Goal: Information Seeking & Learning: Find specific fact

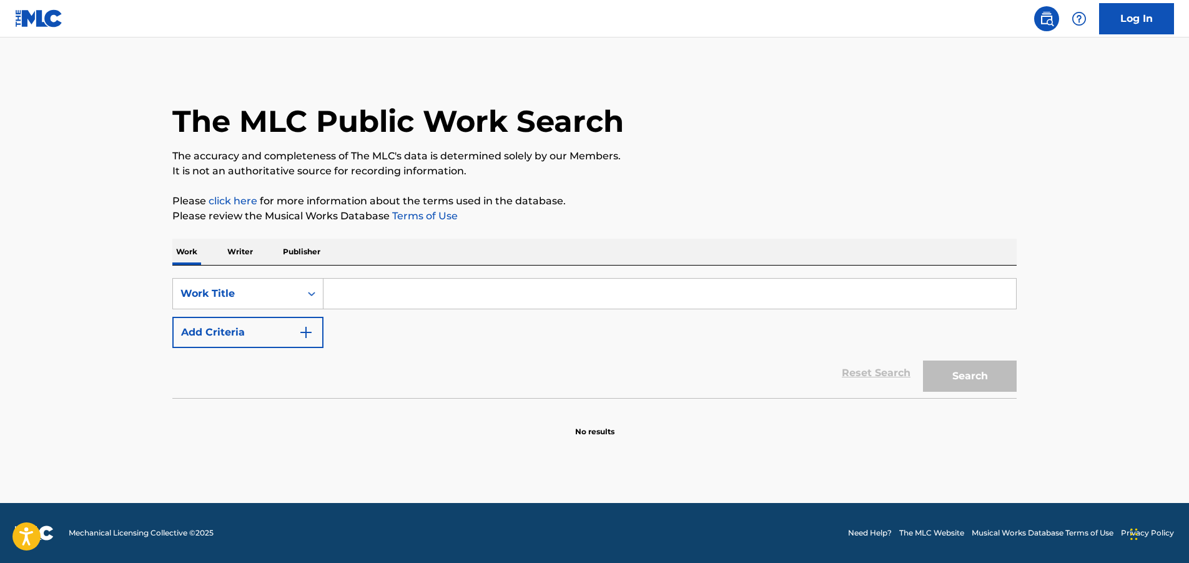
click at [421, 290] on input "Search Form" at bounding box center [669, 294] width 693 height 30
click at [923, 360] on button "Search" at bounding box center [970, 375] width 94 height 31
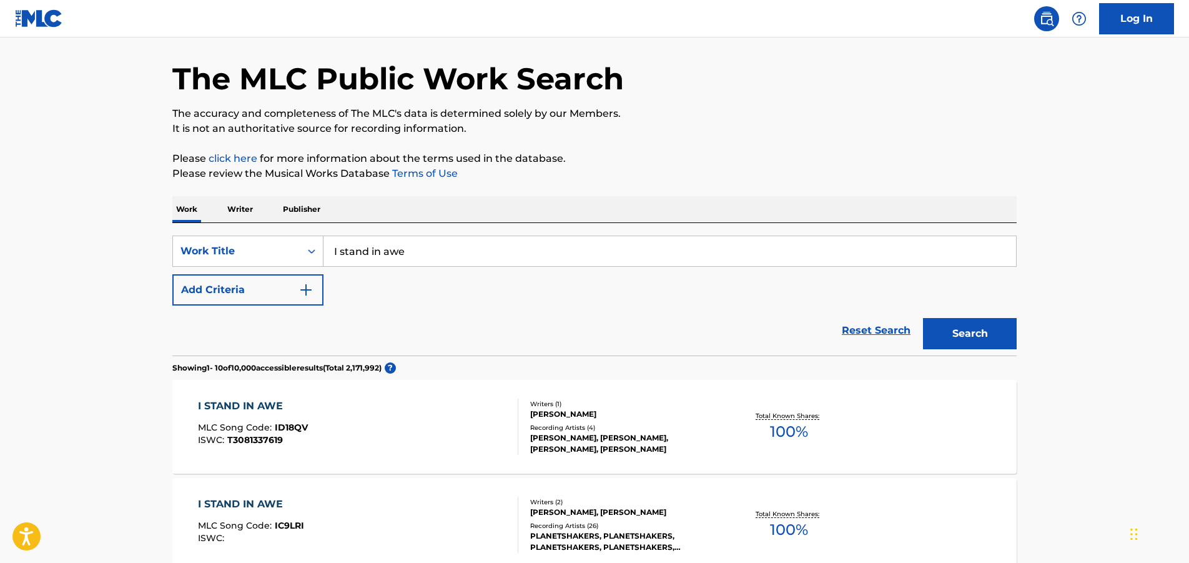
scroll to position [62, 0]
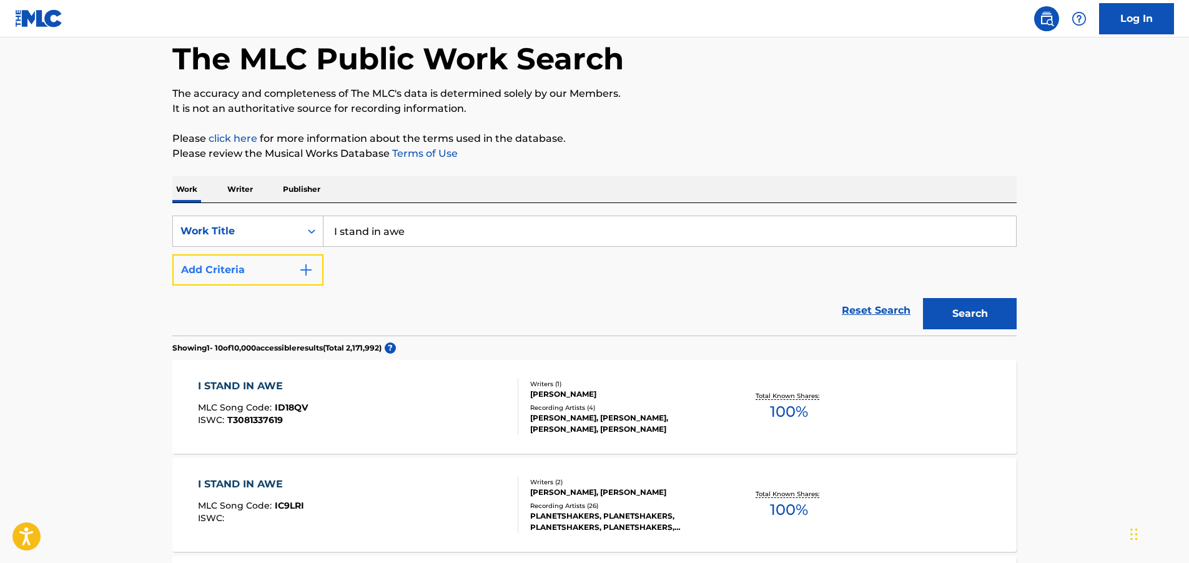
click at [310, 269] on img "Search Form" at bounding box center [306, 269] width 15 height 15
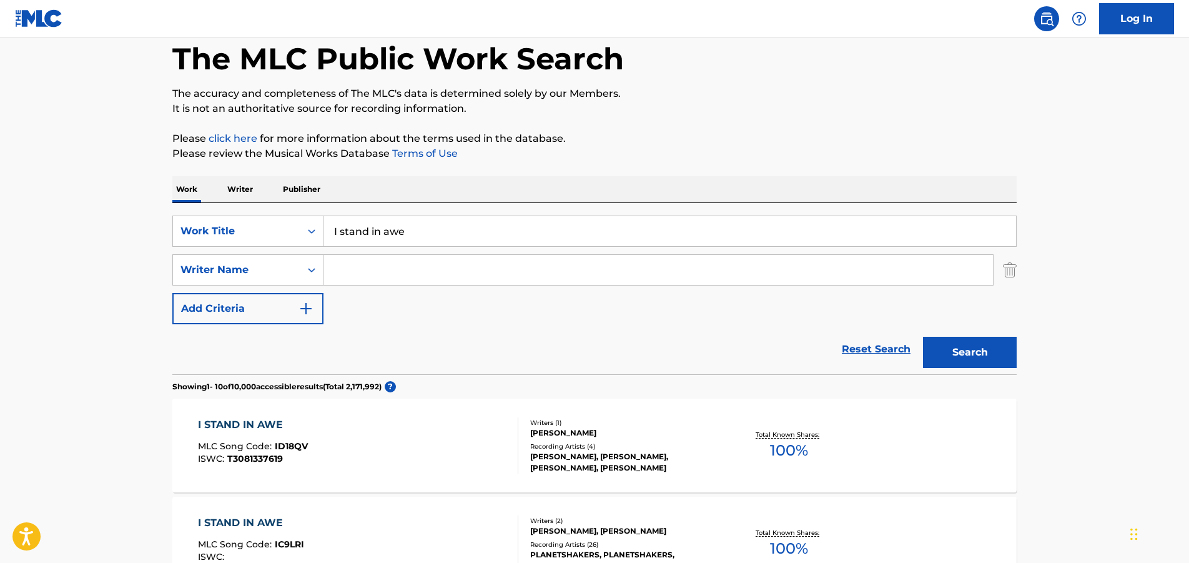
drag, startPoint x: 413, startPoint y: 231, endPoint x: 325, endPoint y: 232, distance: 88.1
click at [325, 232] on input "I stand in awe" at bounding box center [669, 231] width 693 height 30
type input "For you alone"
click at [394, 267] on input "Search Form" at bounding box center [657, 270] width 669 height 30
type input "[PERSON_NAME]"
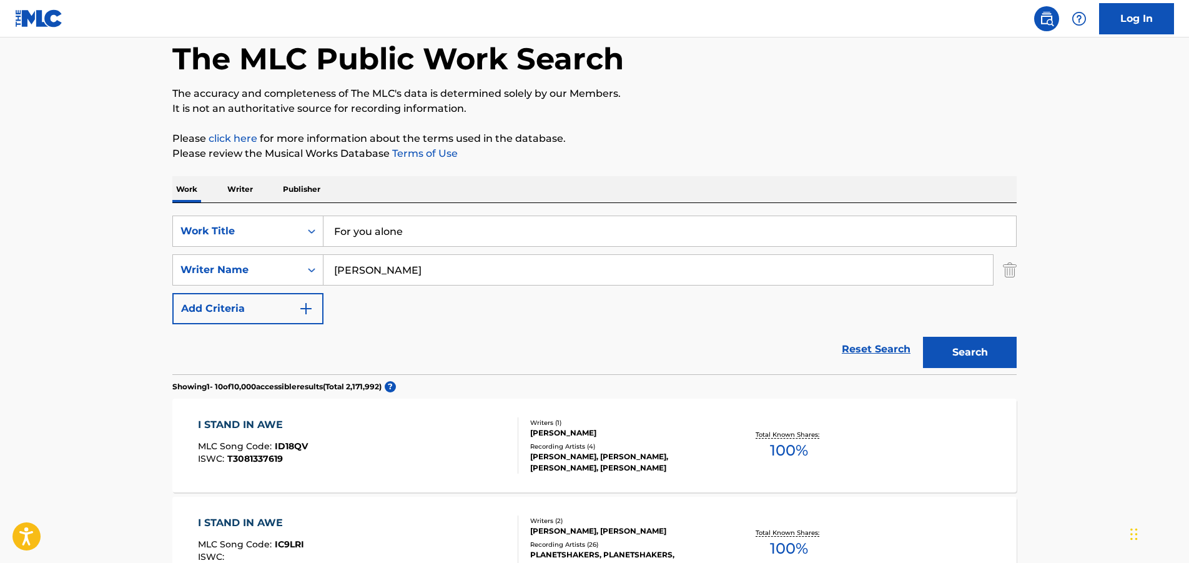
click at [923, 337] on button "Search" at bounding box center [970, 352] width 94 height 31
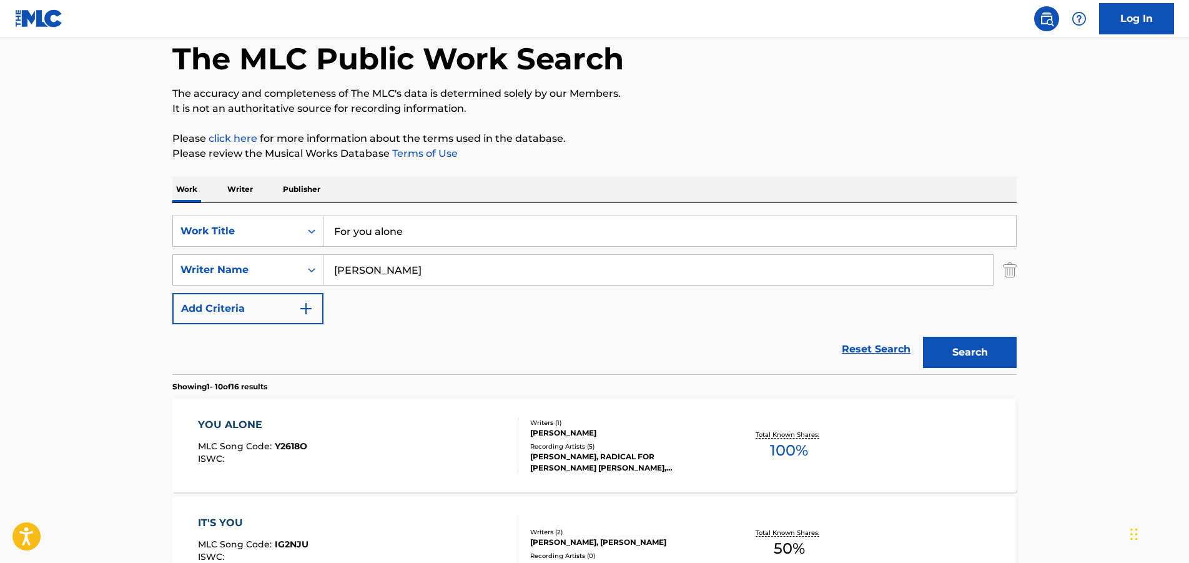
click at [241, 422] on div "YOU ALONE" at bounding box center [252, 424] width 109 height 15
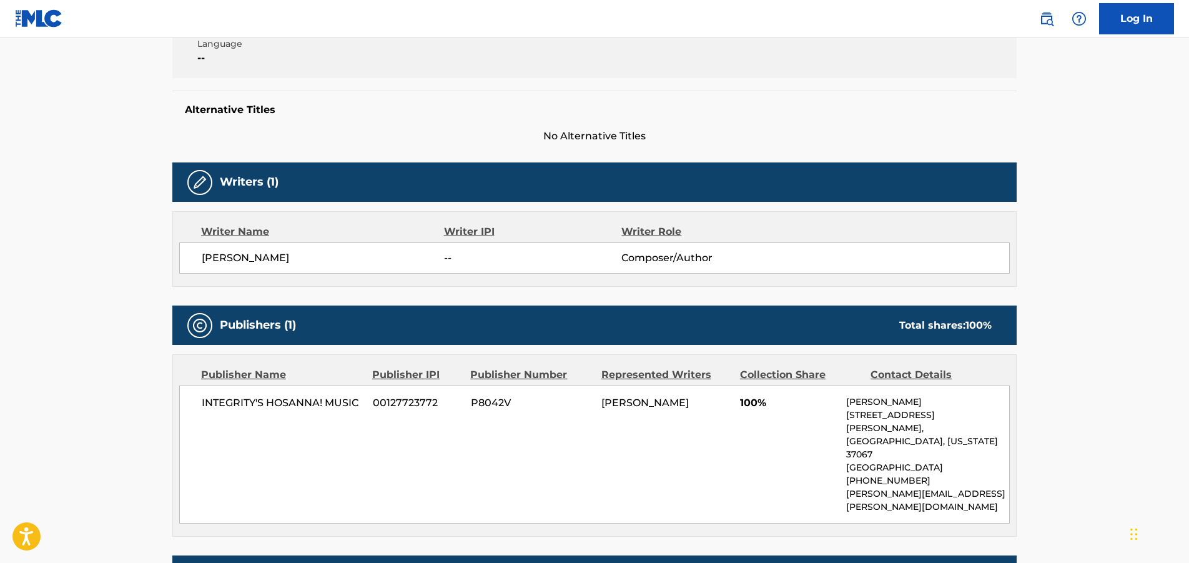
scroll to position [375, 0]
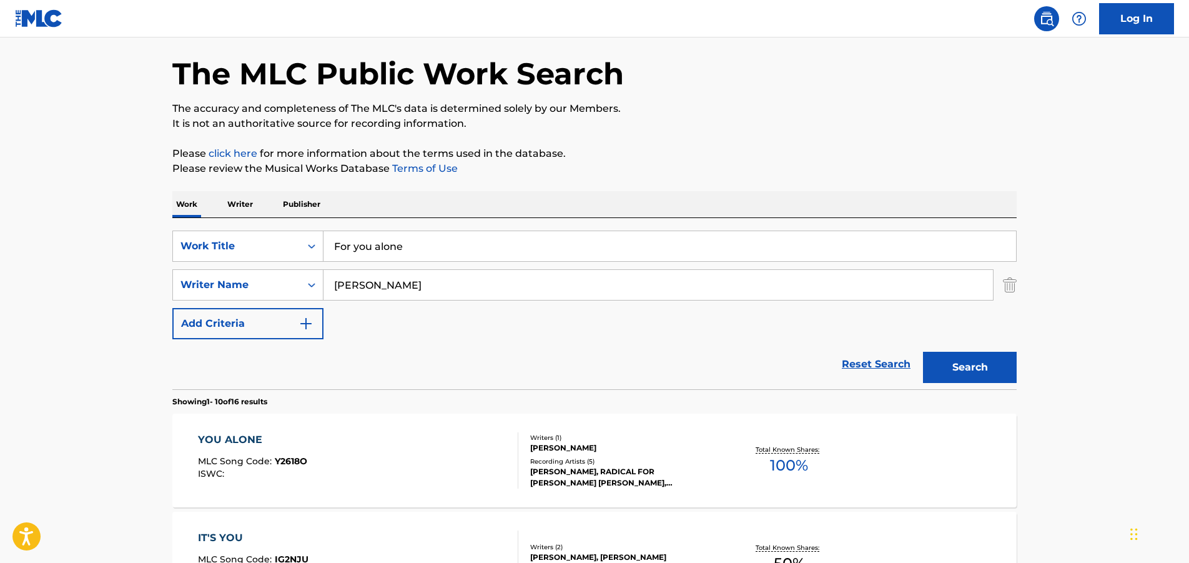
scroll to position [62, 0]
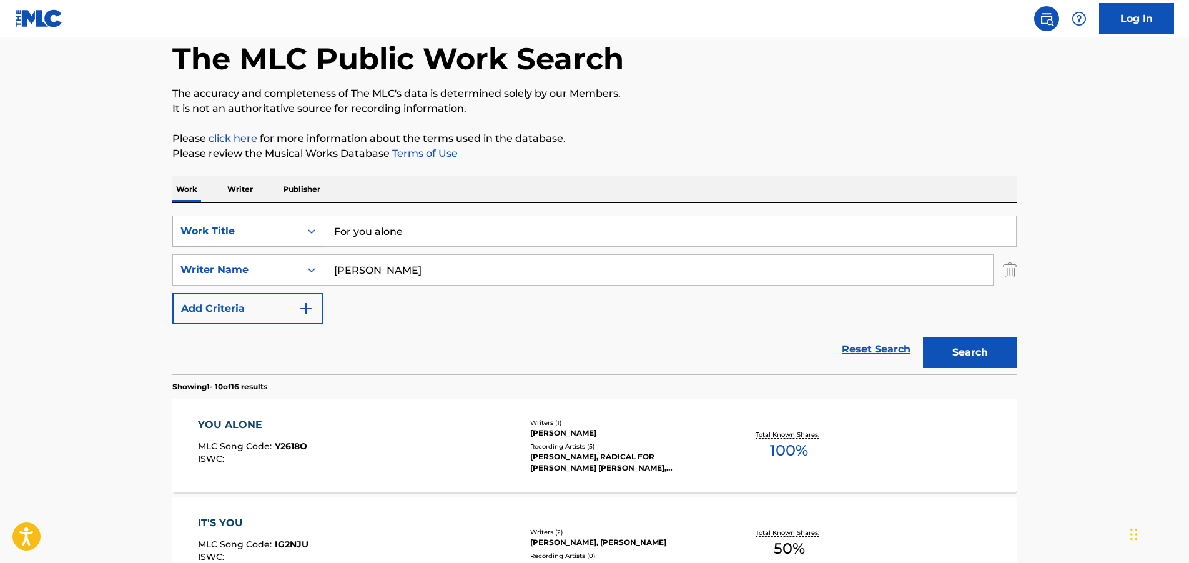
drag, startPoint x: 412, startPoint y: 234, endPoint x: 323, endPoint y: 229, distance: 88.8
click at [323, 229] on div "SearchWithCriteria3d97bc75-0e1a-461b-bbd6-08dcc36a2d88 Work Title For you alone" at bounding box center [594, 230] width 844 height 31
type input "I Sing"
drag, startPoint x: 408, startPoint y: 270, endPoint x: 330, endPoint y: 270, distance: 78.1
click at [330, 270] on input "[PERSON_NAME]" at bounding box center [657, 270] width 669 height 30
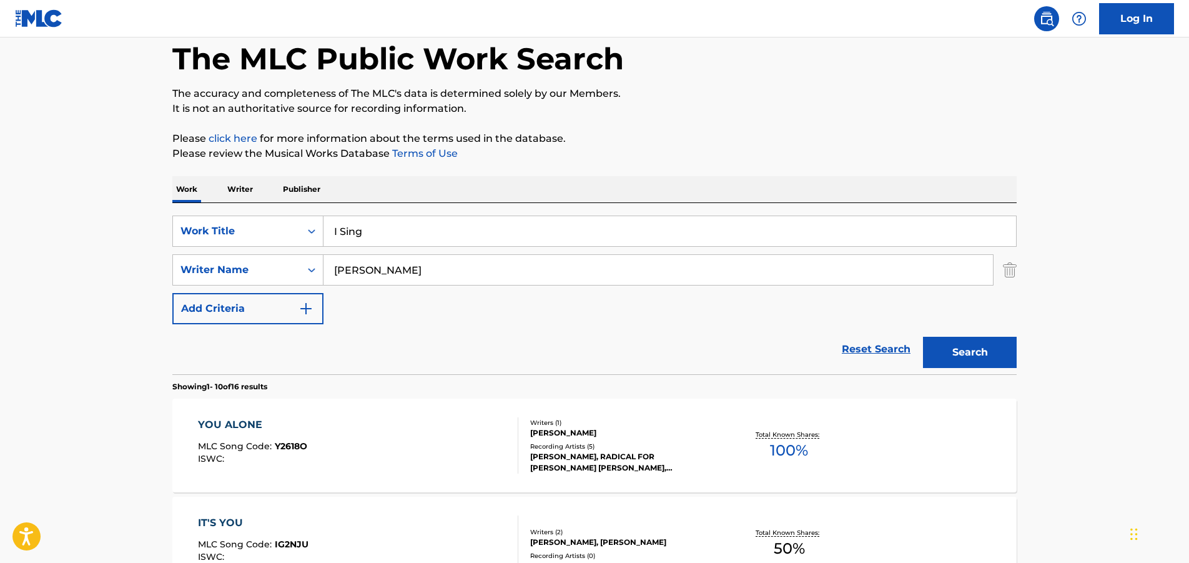
type input "[PERSON_NAME]"
click at [923, 337] on button "Search" at bounding box center [970, 352] width 94 height 31
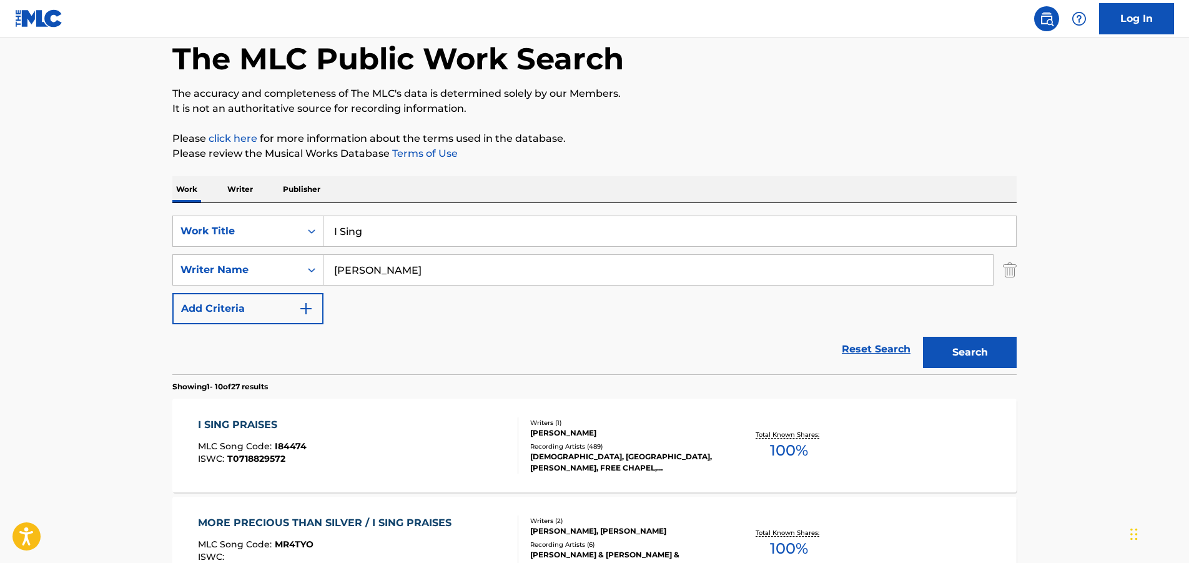
click at [244, 424] on div "I SING PRAISES" at bounding box center [252, 424] width 109 height 15
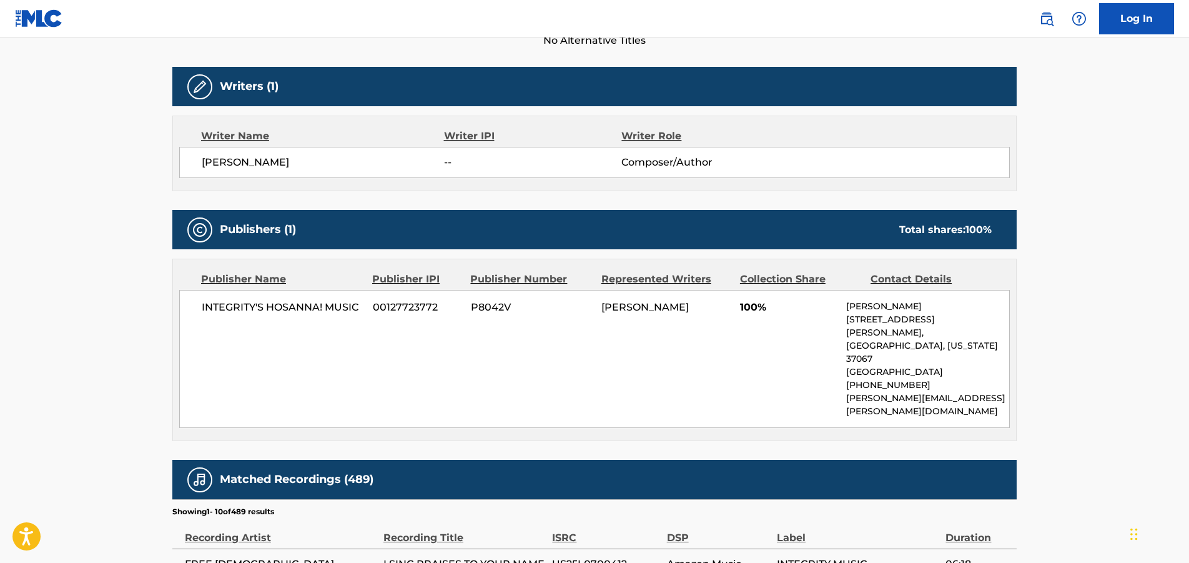
scroll to position [375, 0]
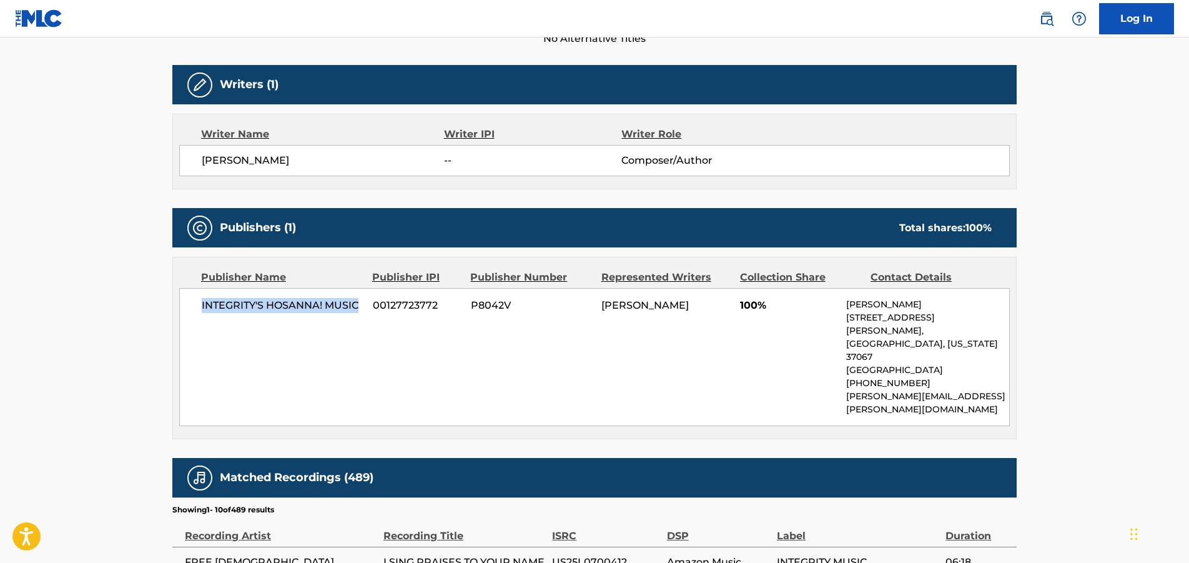
drag, startPoint x: 360, startPoint y: 300, endPoint x: 202, endPoint y: 306, distance: 157.5
click at [202, 306] on span "INTEGRITY'S HOSANNA! MUSIC" at bounding box center [283, 305] width 162 height 15
drag, startPoint x: 373, startPoint y: 305, endPoint x: 704, endPoint y: 308, distance: 330.4
click at [704, 308] on div "INTEGRITY'S HOSANNA! MUSIC 00127723772 P8042V [PERSON_NAME] 100% [PERSON_NAME] …" at bounding box center [594, 357] width 831 height 138
click at [703, 304] on div "[PERSON_NAME]" at bounding box center [665, 305] width 129 height 15
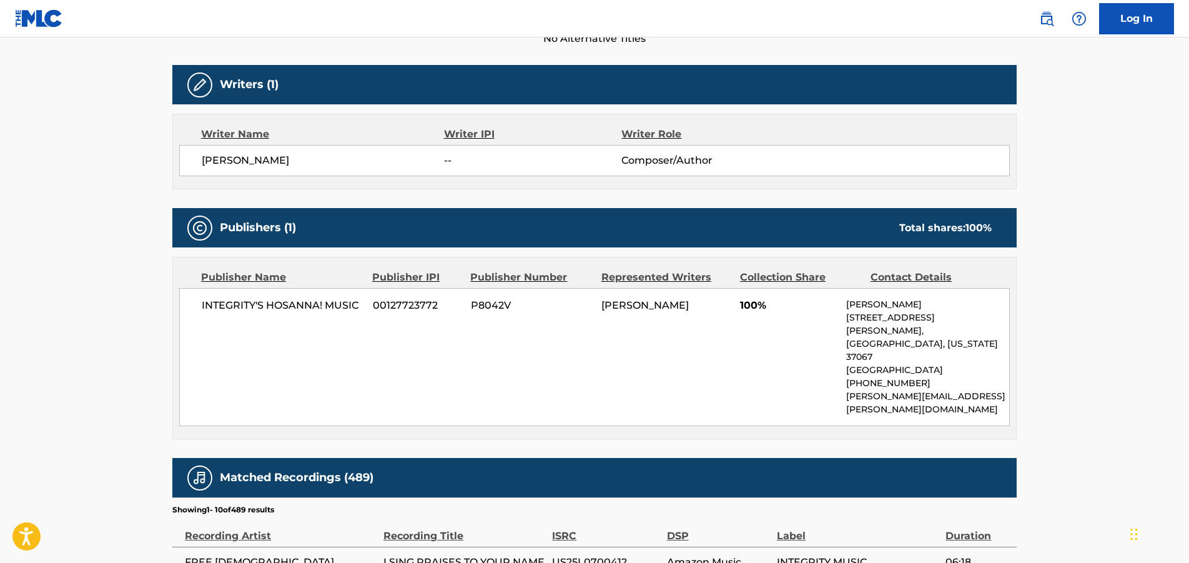
drag, startPoint x: 703, startPoint y: 304, endPoint x: 202, endPoint y: 297, distance: 500.3
click at [202, 297] on div "INTEGRITY'S HOSANNA! MUSIC 00127723772 P8042V [PERSON_NAME] 100% [PERSON_NAME] …" at bounding box center [594, 357] width 831 height 138
click at [485, 356] on div "INTEGRITY'S HOSANNA! MUSIC 00127723772 P8042V [PERSON_NAME] 100% [PERSON_NAME] …" at bounding box center [594, 357] width 831 height 138
click at [573, 308] on span "P8042V" at bounding box center [531, 305] width 121 height 15
click at [706, 302] on div "[PERSON_NAME]" at bounding box center [665, 305] width 129 height 15
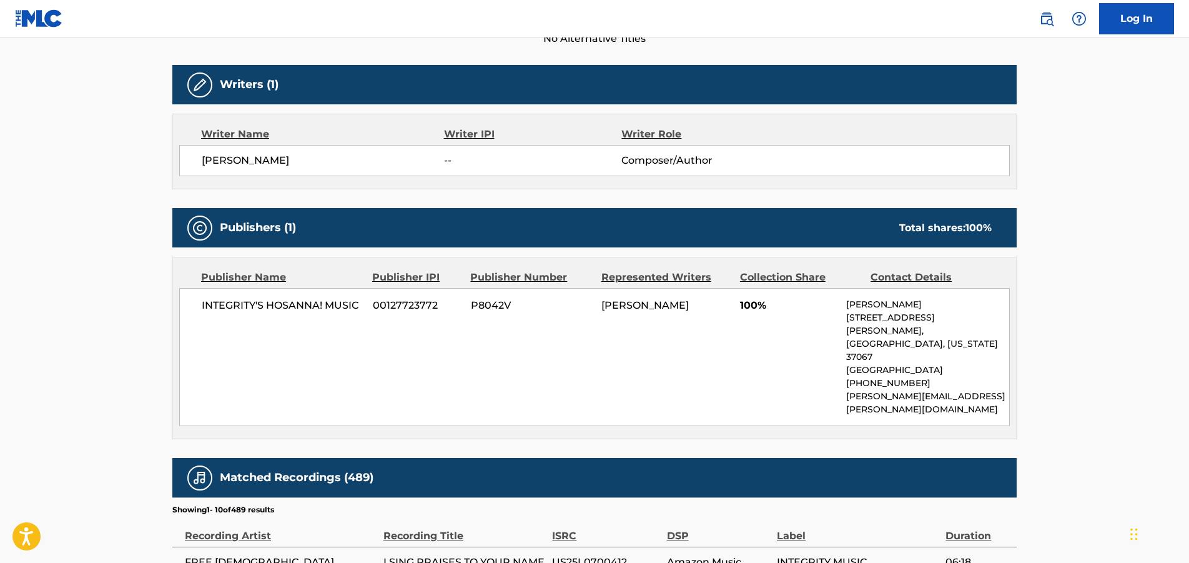
drag, startPoint x: 703, startPoint y: 304, endPoint x: 189, endPoint y: 309, distance: 514.0
click at [189, 309] on div "INTEGRITY'S HOSANNA! MUSIC 00127723772 P8042V [PERSON_NAME] 100% [PERSON_NAME] …" at bounding box center [594, 357] width 831 height 138
click at [702, 302] on div "[PERSON_NAME]" at bounding box center [665, 305] width 129 height 15
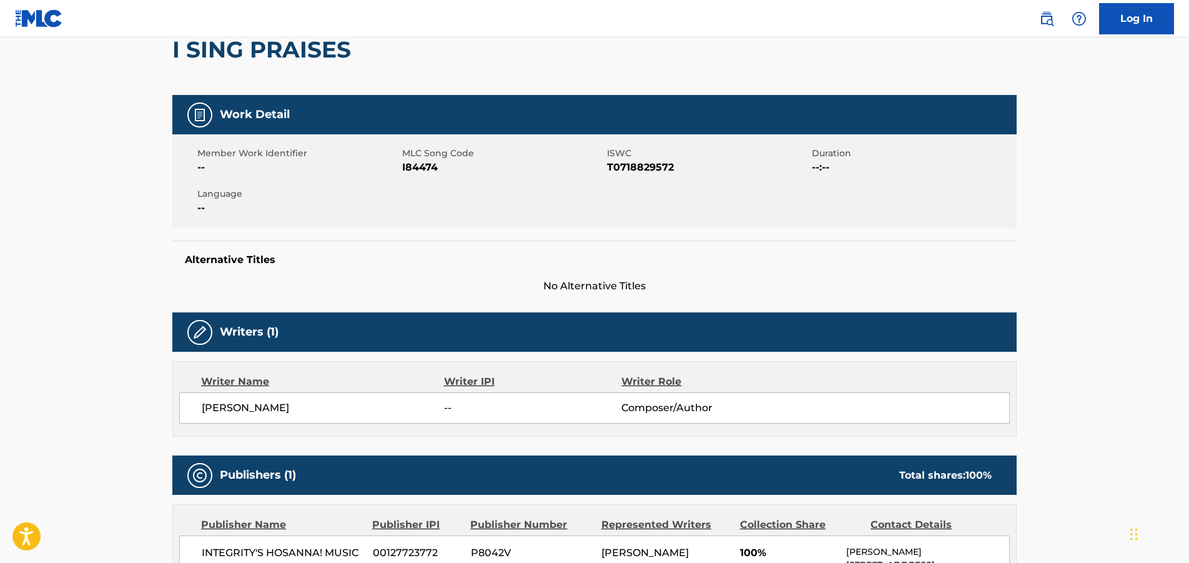
scroll to position [0, 0]
